Goal: Information Seeking & Learning: Learn about a topic

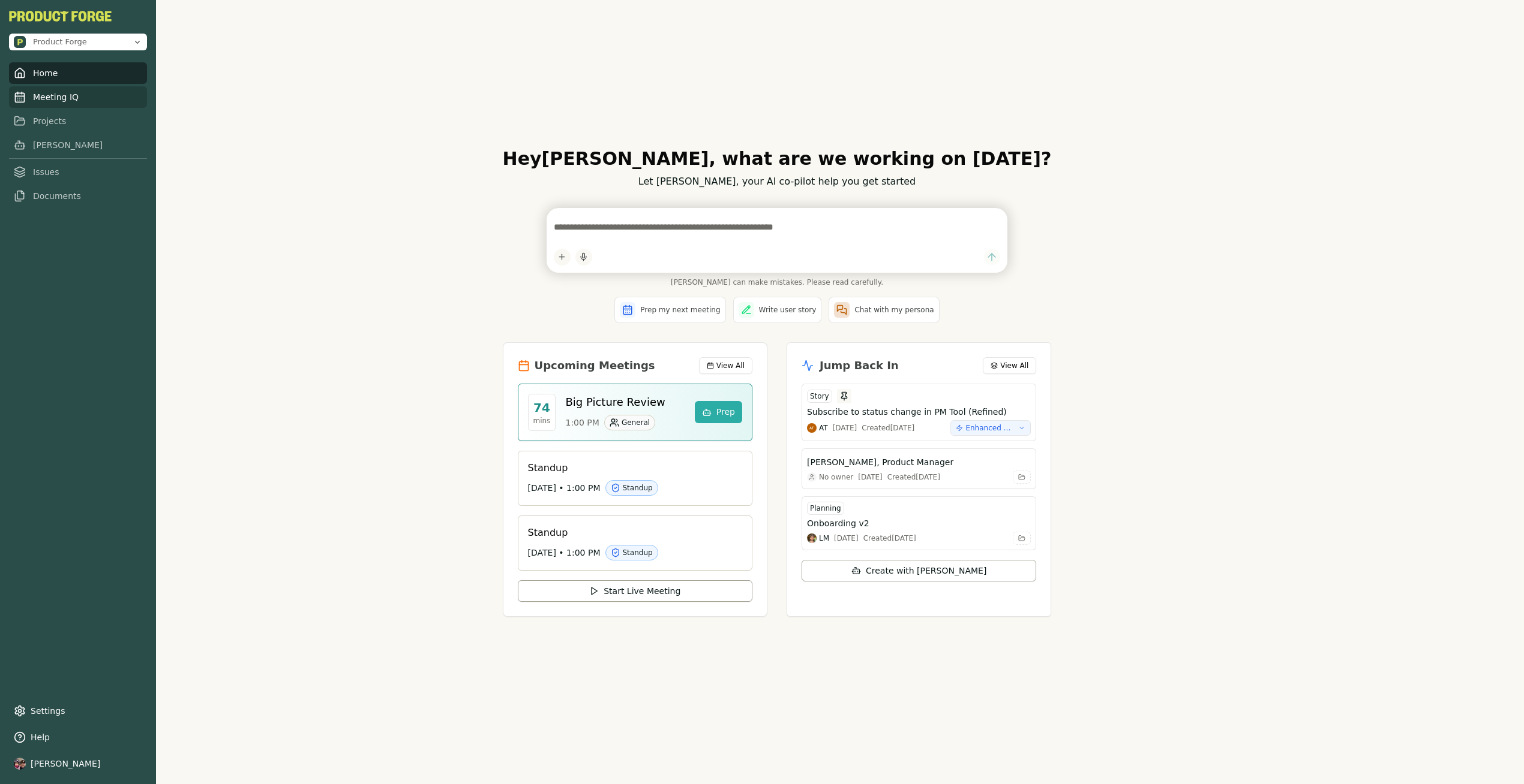
click at [57, 99] on link "Meeting IQ" at bounding box center [77, 97] width 138 height 22
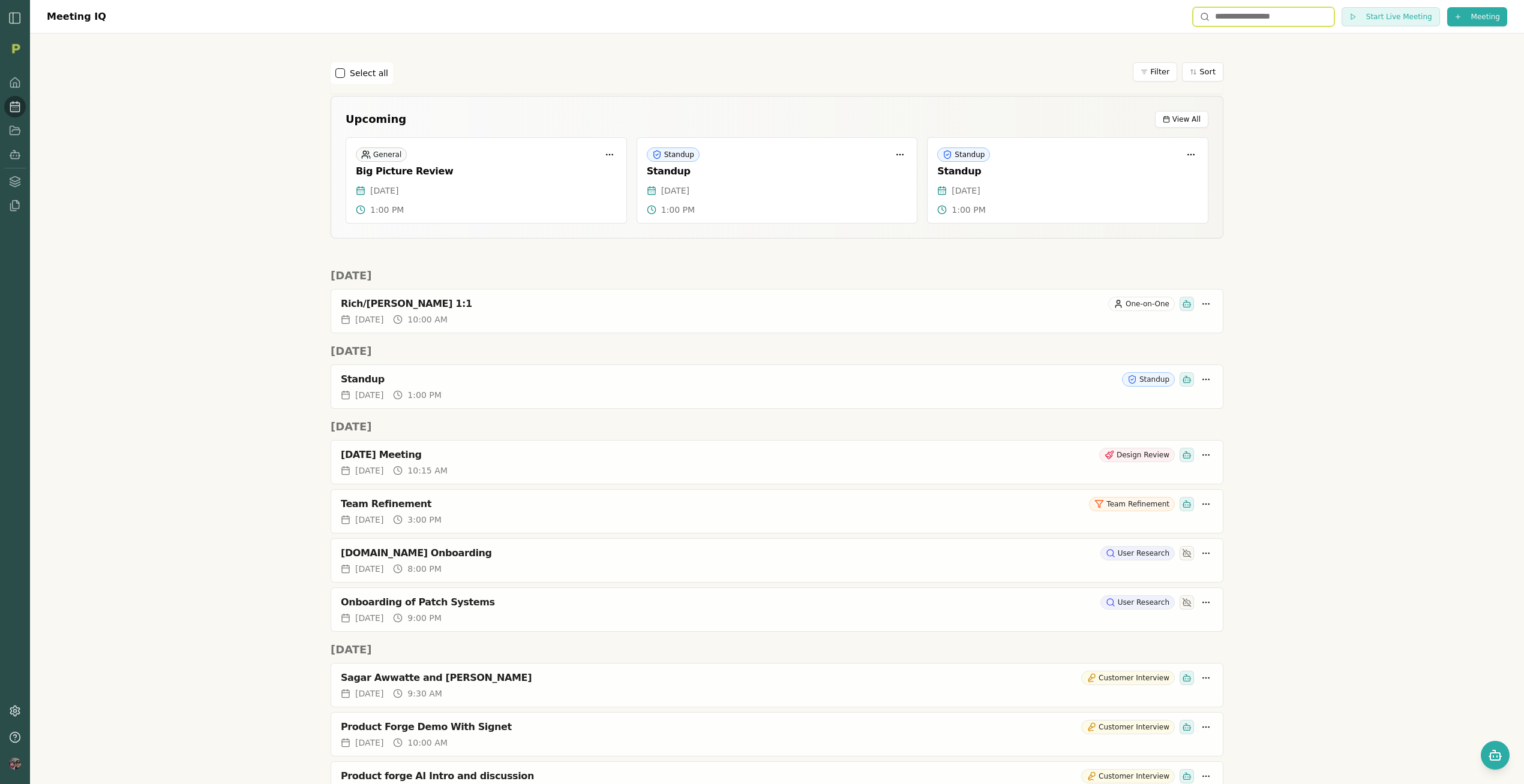
click at [1234, 17] on input "text" at bounding box center [1263, 17] width 142 height 20
type input "*"
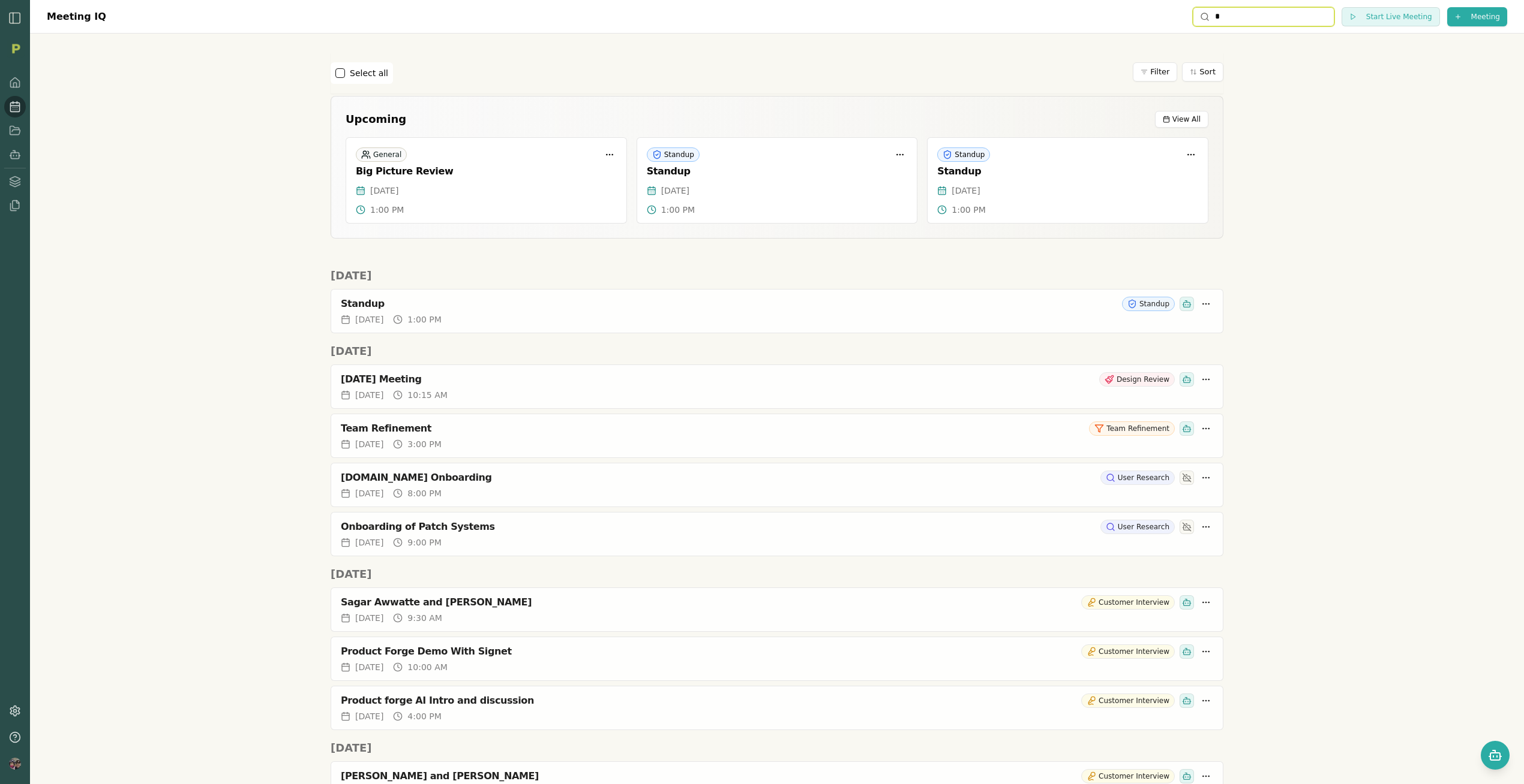
click at [1226, 20] on input "*" at bounding box center [1263, 17] width 142 height 20
type input "*******"
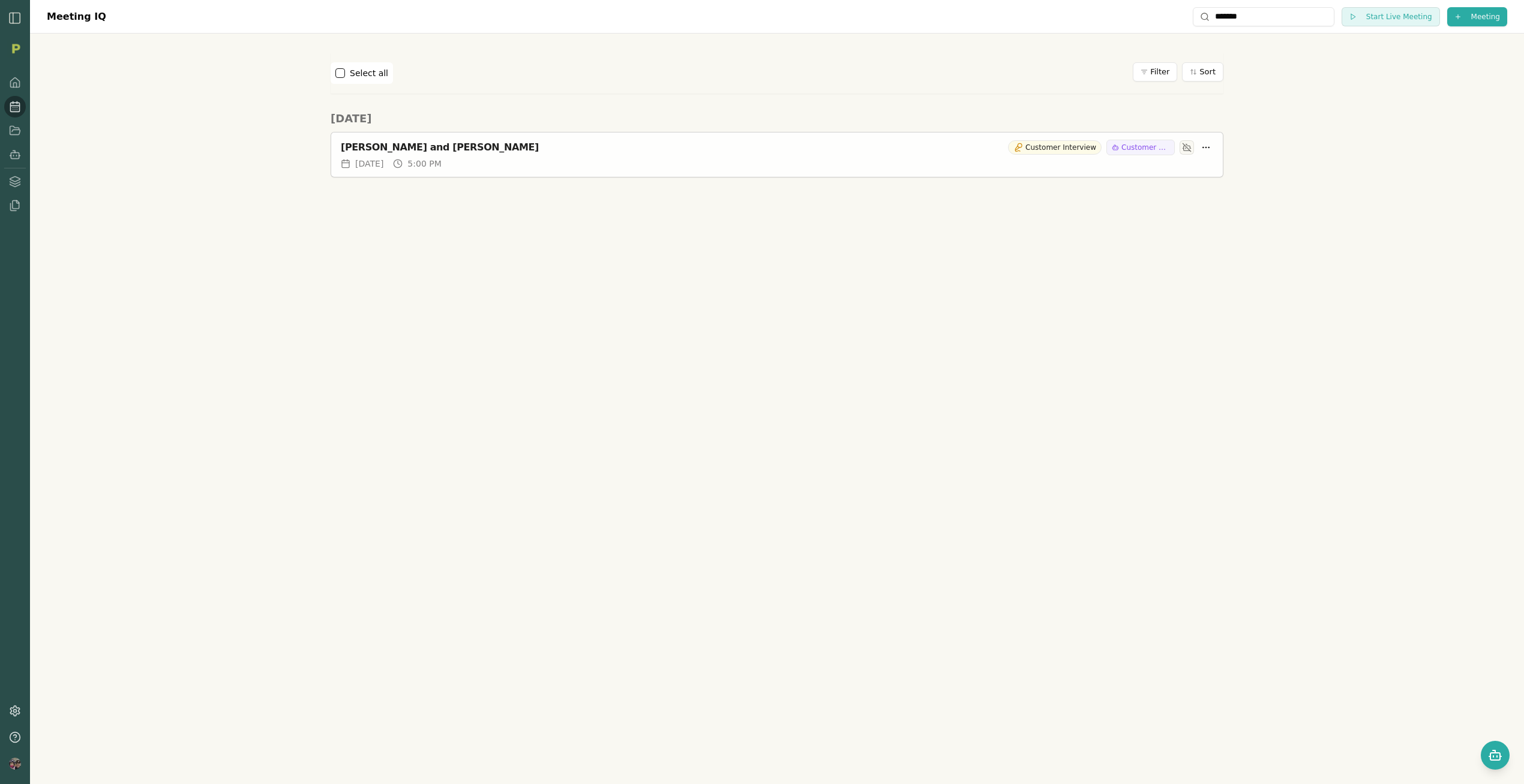
click at [441, 144] on div "[PERSON_NAME] and [PERSON_NAME]" at bounding box center [671, 148] width 662 height 12
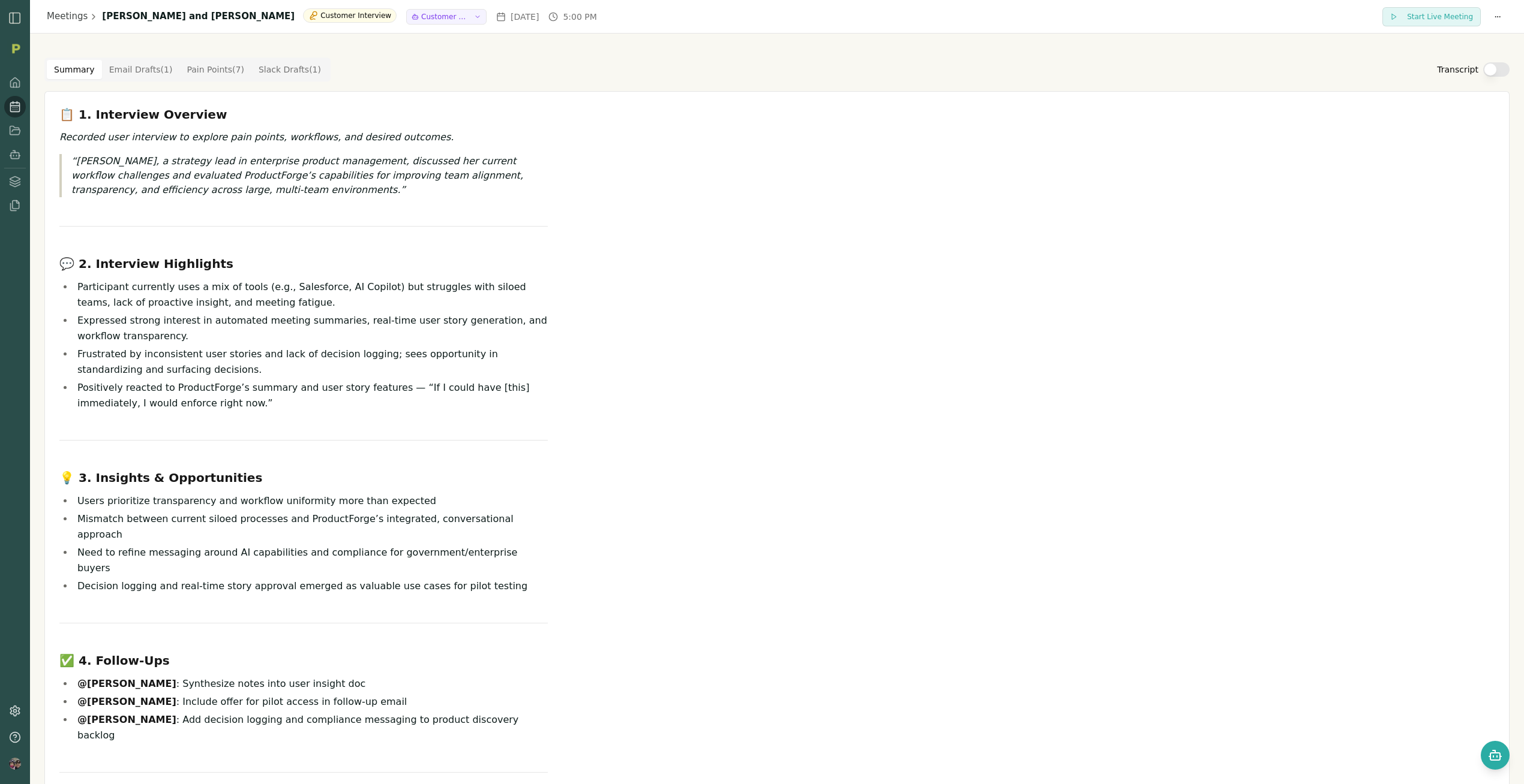
click at [1492, 72] on button "Transcript" at bounding box center [1496, 69] width 26 height 15
click at [1491, 72] on button "Transcript" at bounding box center [1496, 69] width 26 height 15
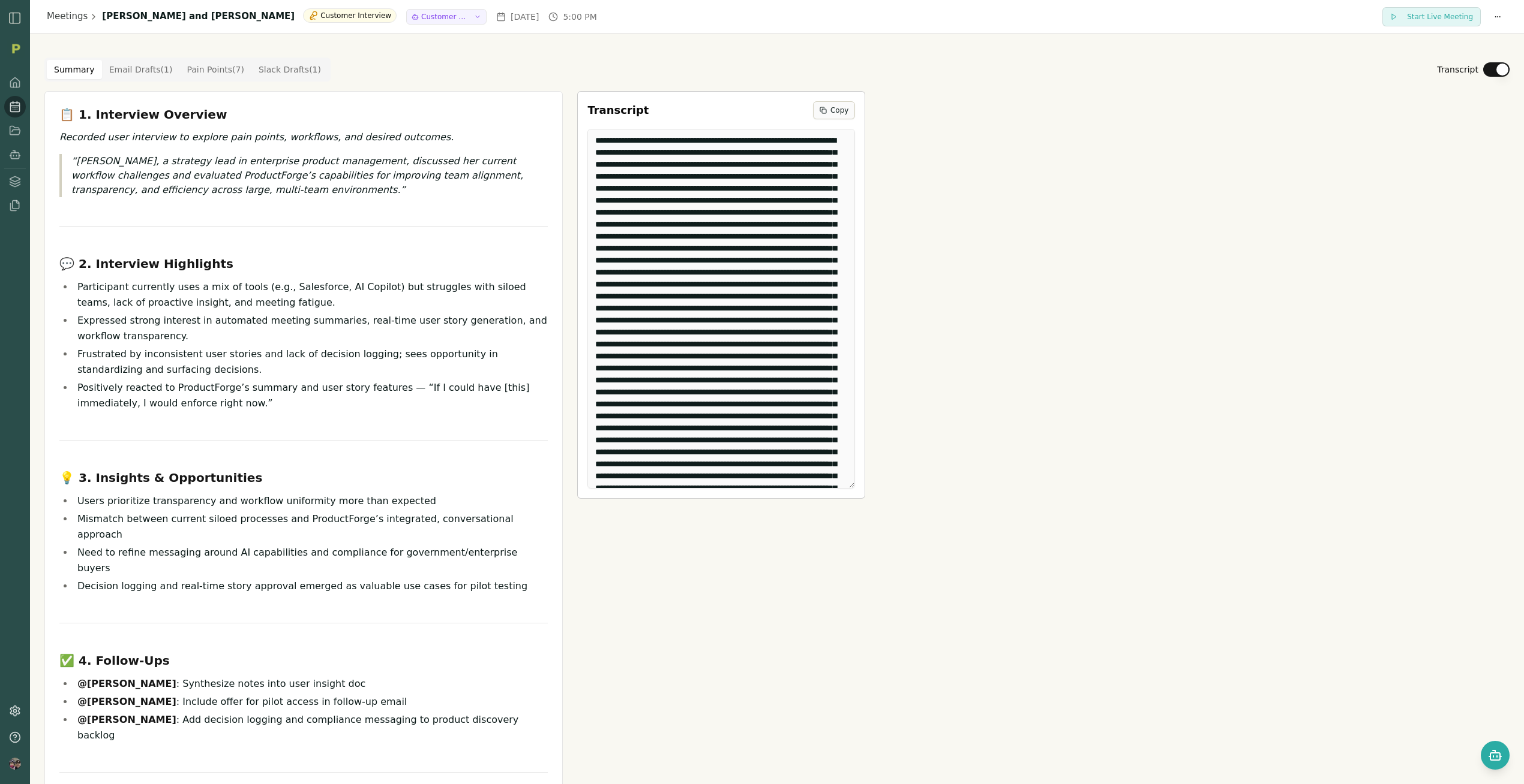
click at [832, 109] on span "Copy" at bounding box center [839, 110] width 18 height 10
click at [473, 17] on icon "button" at bounding box center [476, 16] width 7 height 7
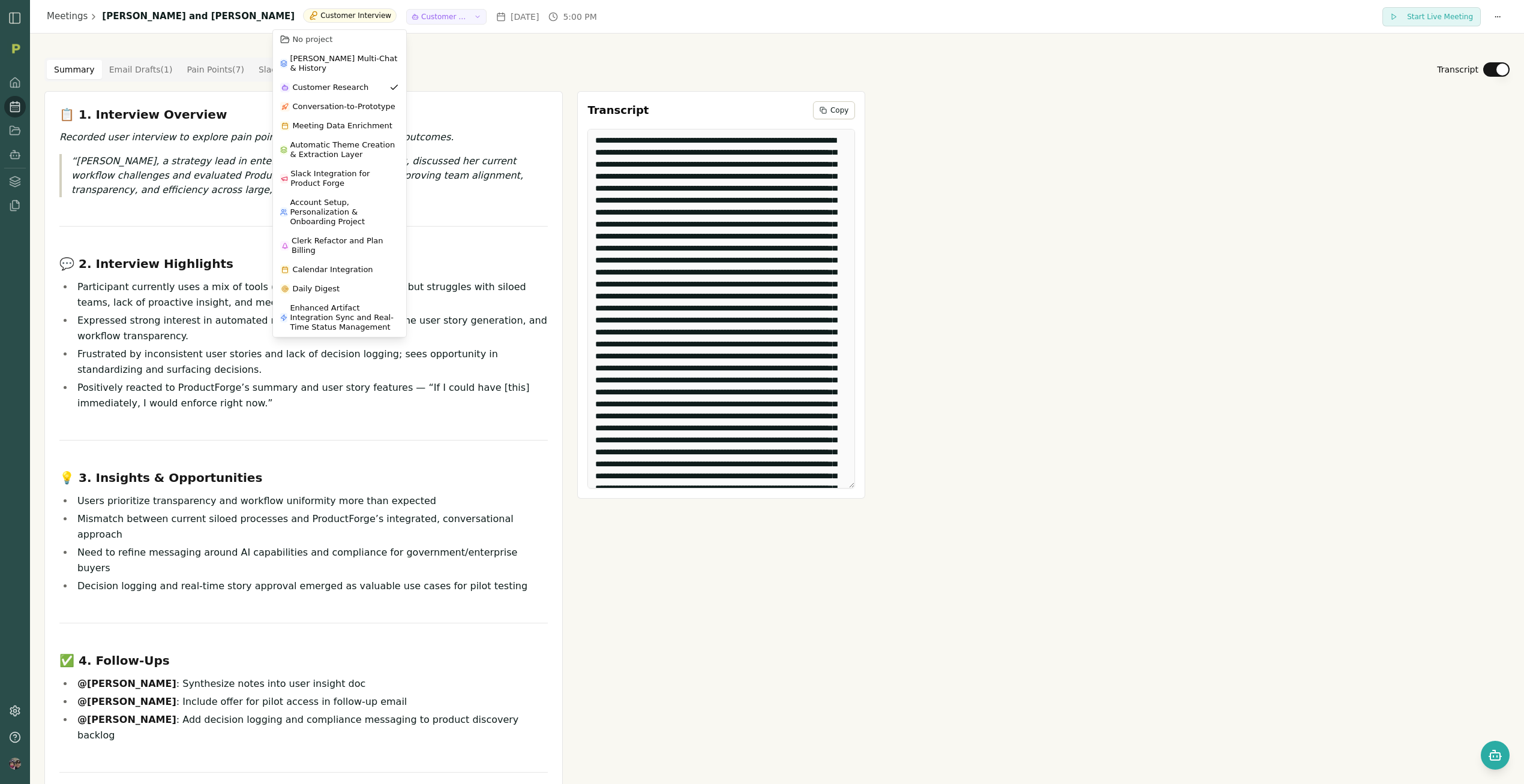
click at [473, 17] on icon "button" at bounding box center [476, 16] width 7 height 7
